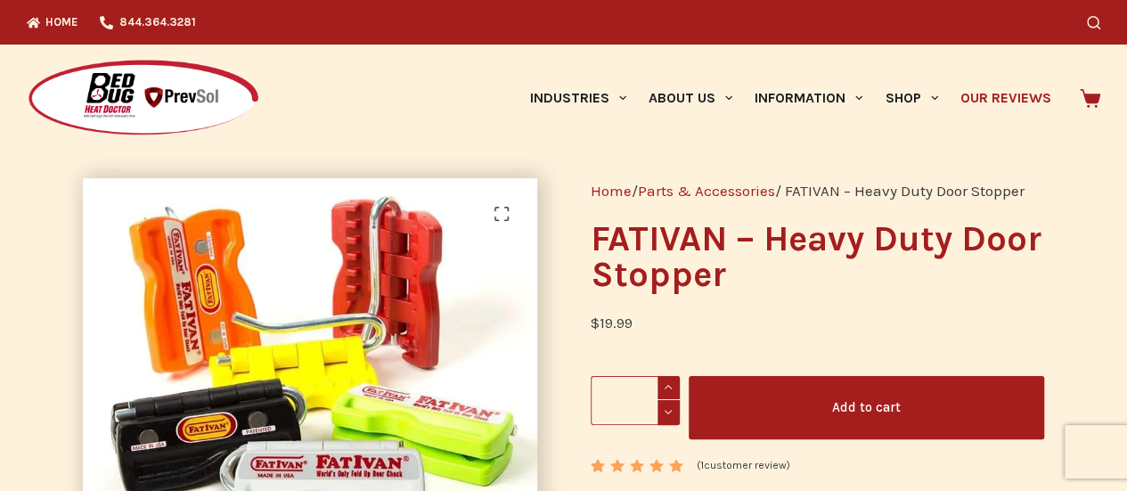
click at [1002, 99] on link "Our Reviews" at bounding box center [1005, 98] width 113 height 107
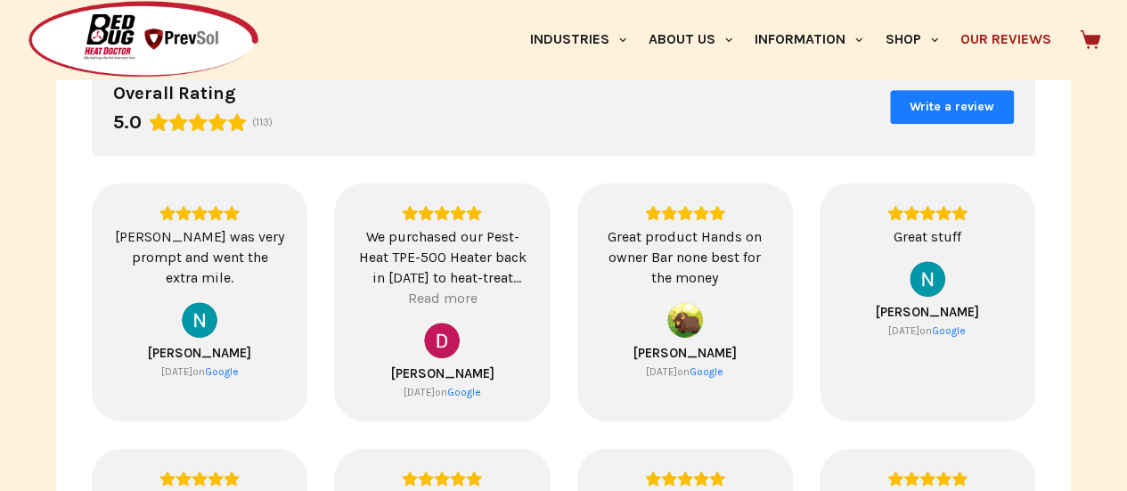
scroll to position [356, 0]
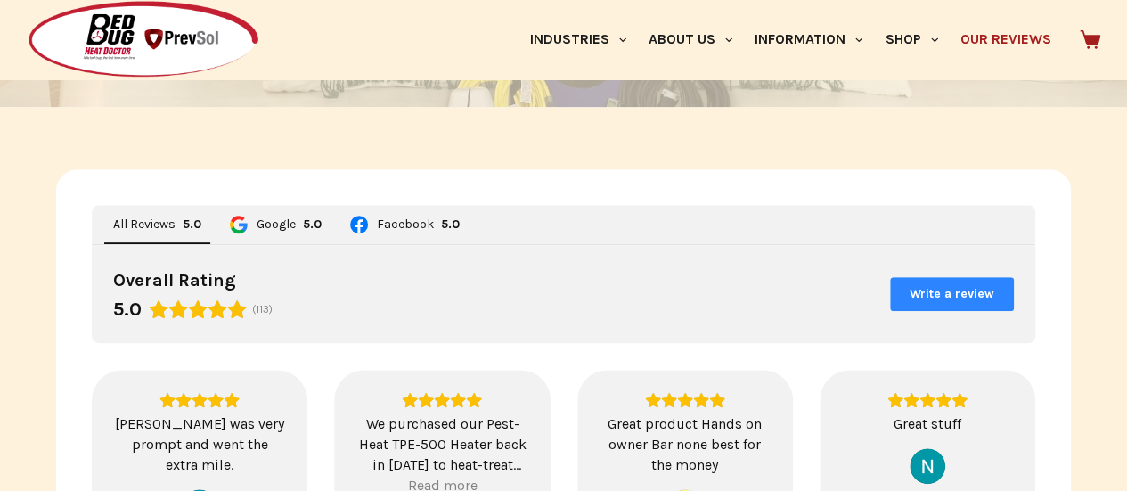
click at [944, 281] on span "Write a review" at bounding box center [952, 294] width 120 height 30
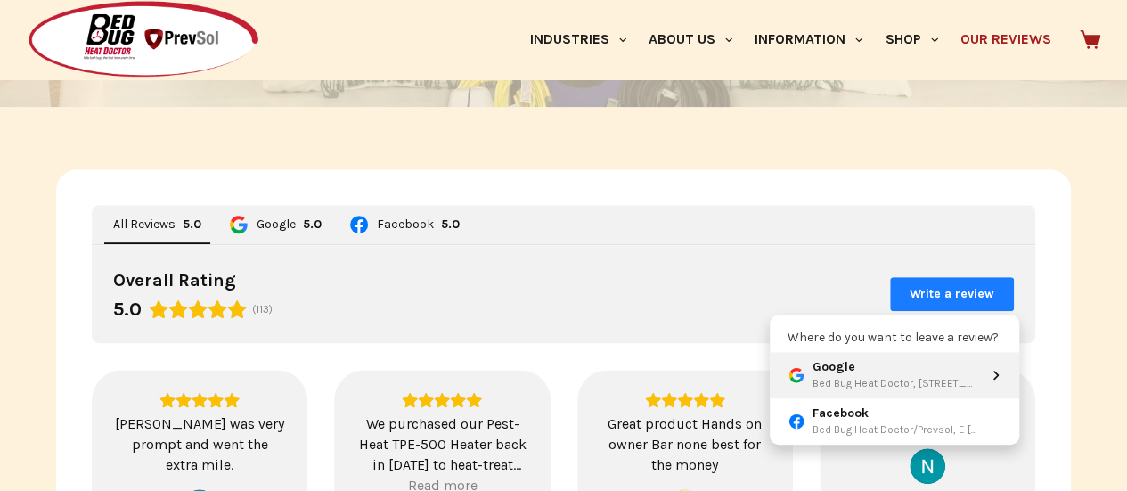
click at [837, 373] on div "Google" at bounding box center [895, 367] width 166 height 16
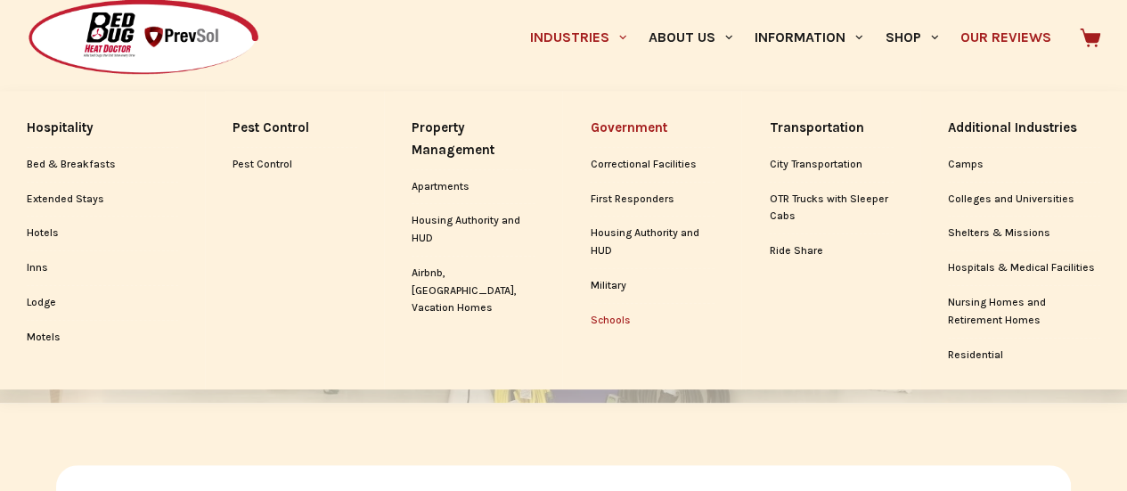
scroll to position [0, 0]
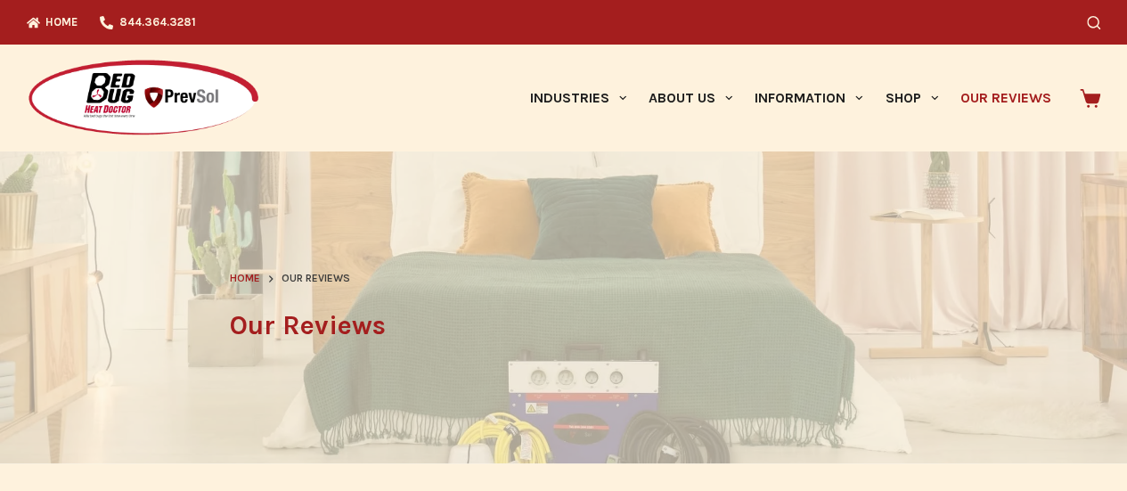
click at [971, 92] on link "Our Reviews" at bounding box center [1005, 98] width 113 height 107
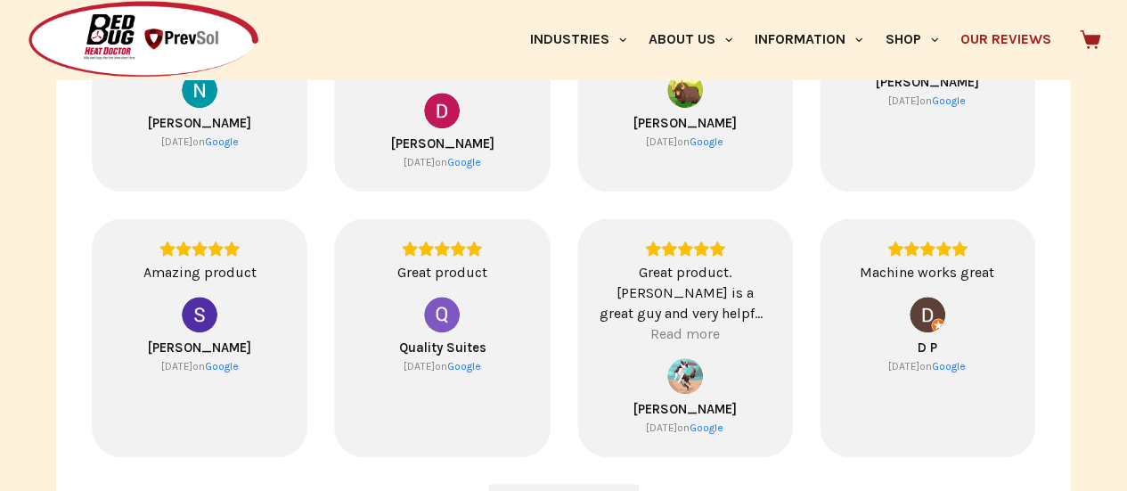
scroll to position [891, 0]
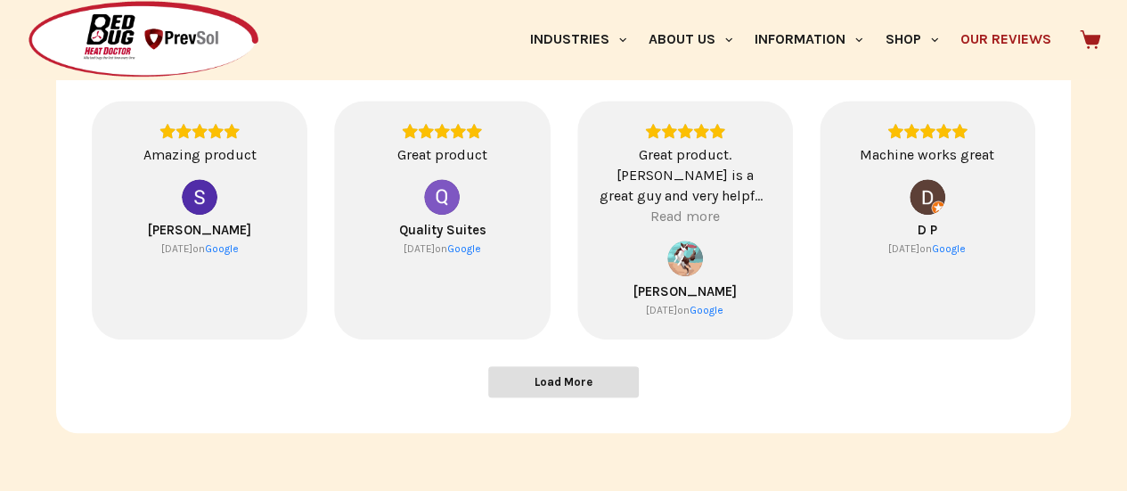
click at [550, 387] on span "Load More" at bounding box center [564, 381] width 58 height 15
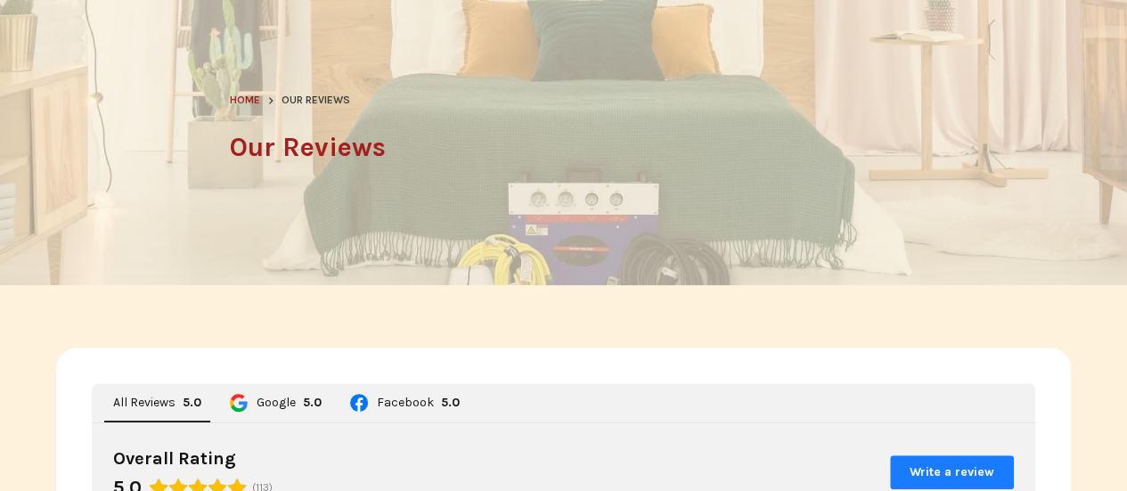
scroll to position [267, 0]
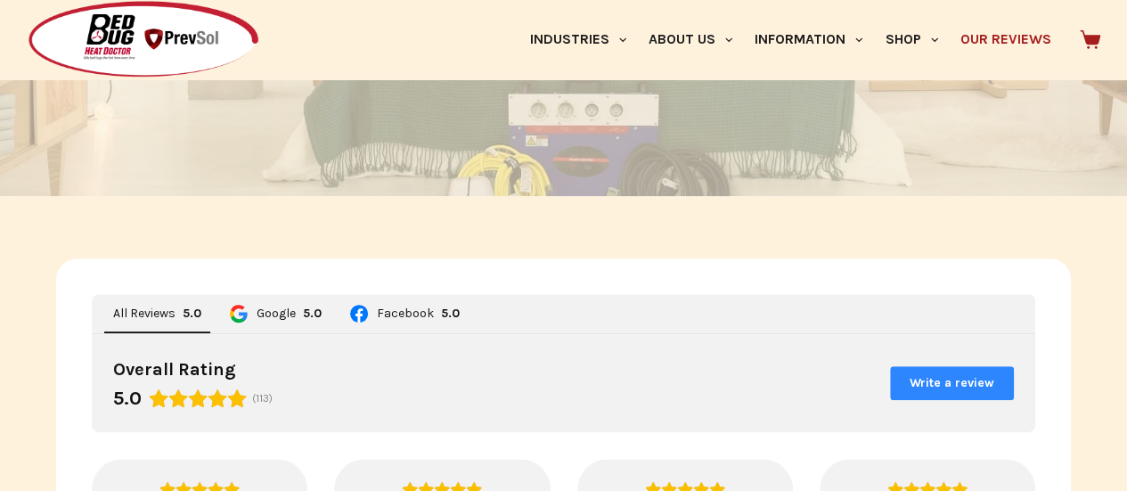
click at [960, 371] on span "Write a review" at bounding box center [952, 383] width 120 height 30
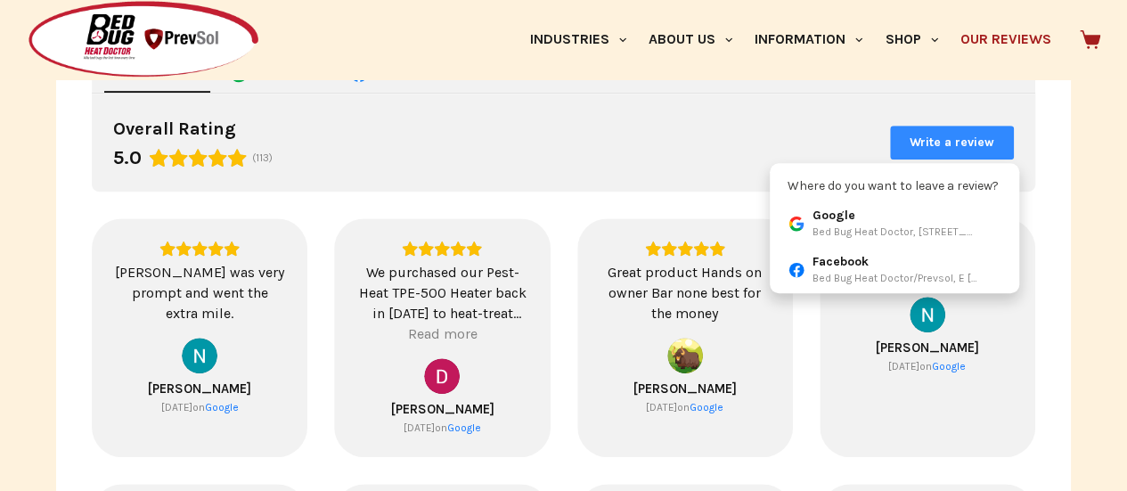
scroll to position [535, 0]
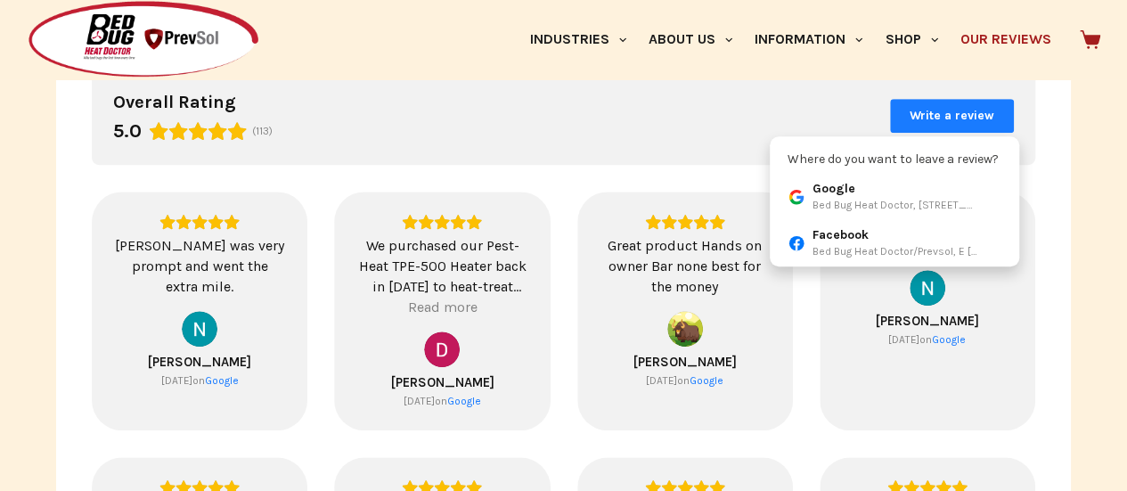
click at [743, 111] on div "Overall Rating 5.0 (113) Write a review" at bounding box center [563, 116] width 943 height 98
